Goal: Find specific page/section: Find specific page/section

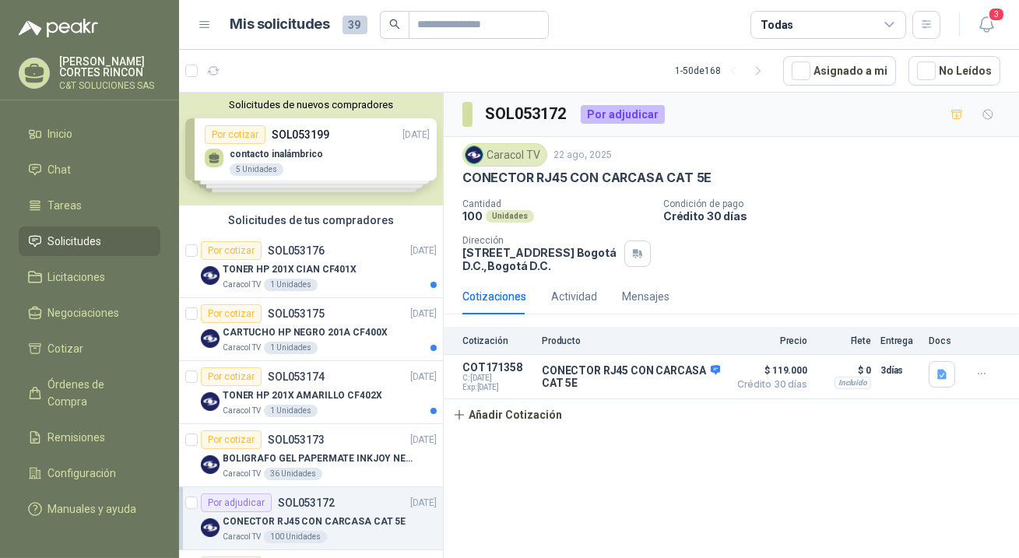
scroll to position [282, 0]
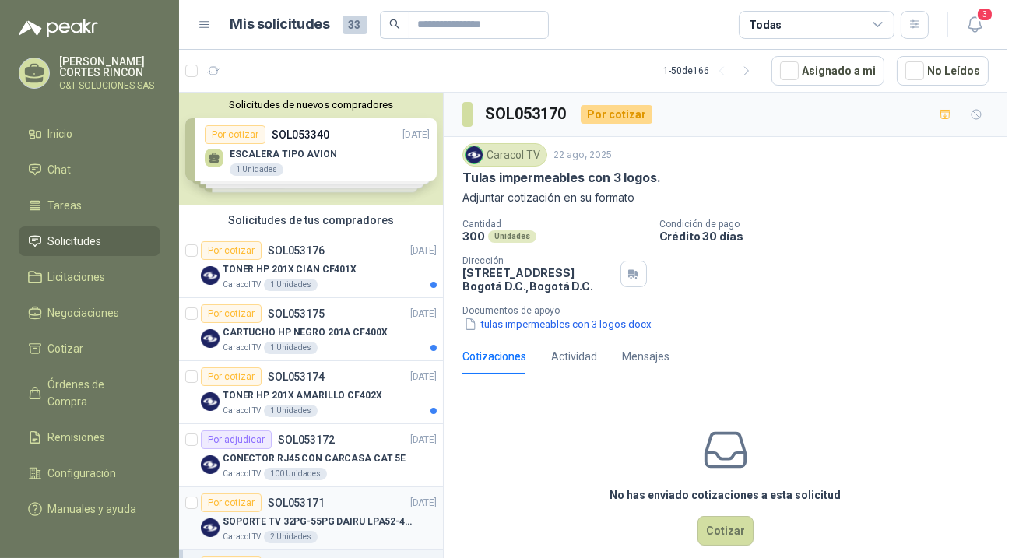
scroll to position [212, 0]
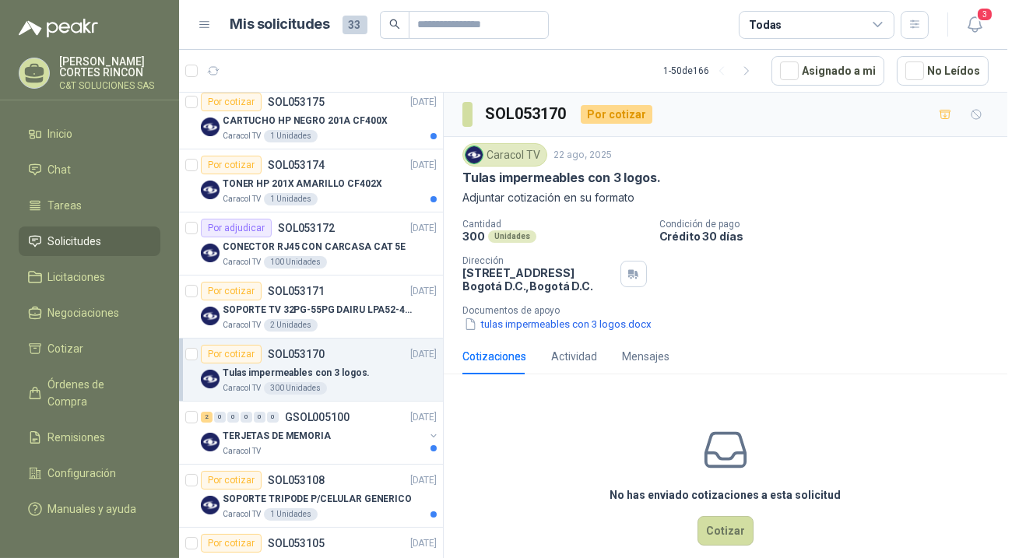
click at [246, 354] on div "Por cotizar" at bounding box center [231, 354] width 61 height 19
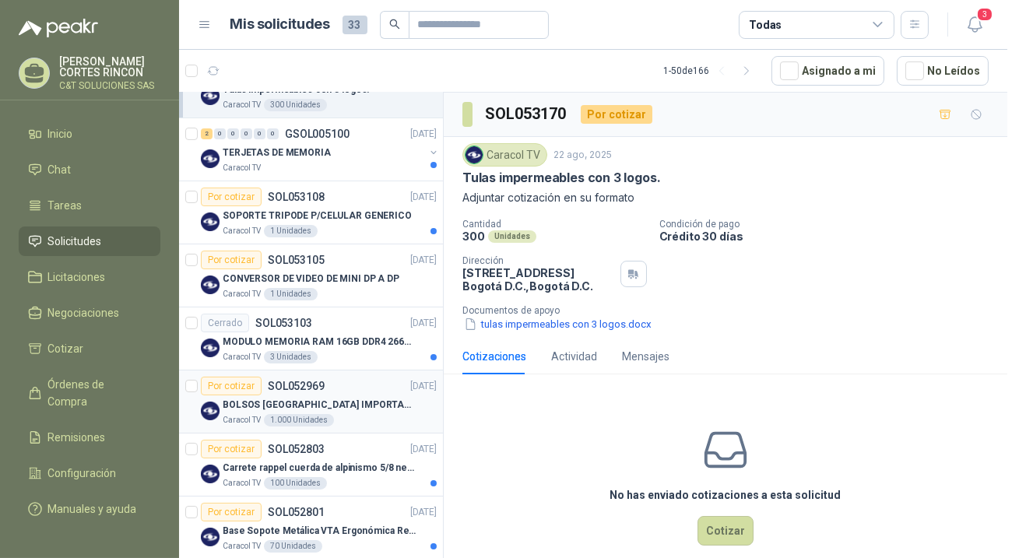
scroll to position [566, 0]
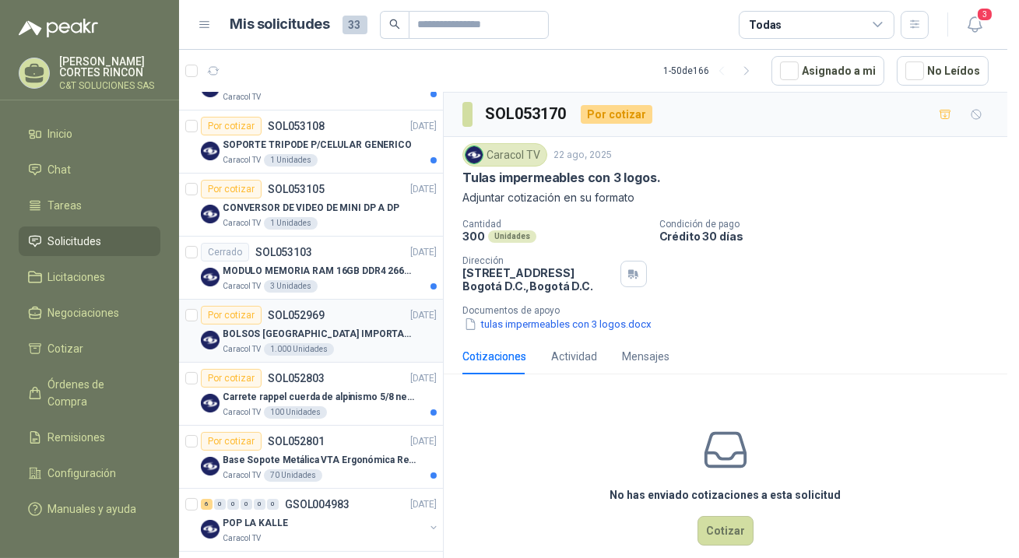
click at [237, 313] on div "Por cotizar" at bounding box center [231, 315] width 61 height 19
